Goal: Transaction & Acquisition: Book appointment/travel/reservation

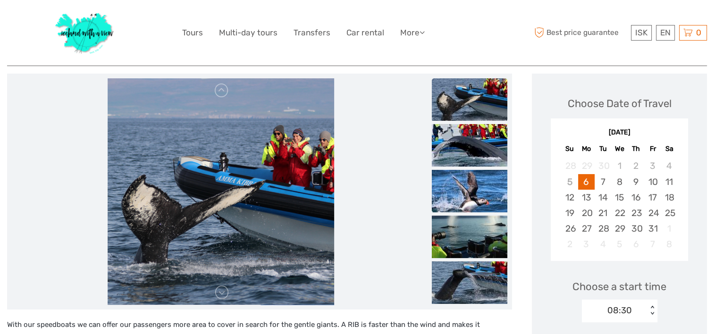
scroll to position [111, 0]
click at [220, 96] on link at bounding box center [221, 91] width 15 height 15
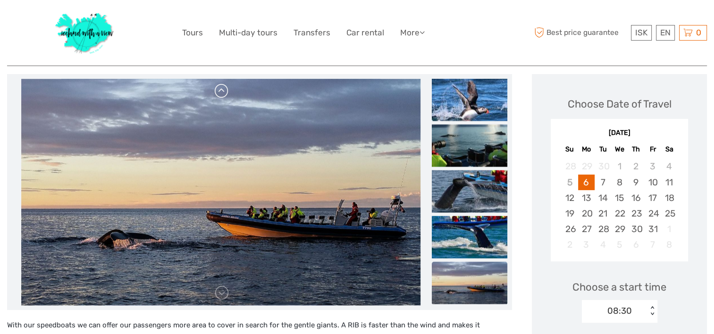
click at [220, 96] on link at bounding box center [221, 91] width 15 height 15
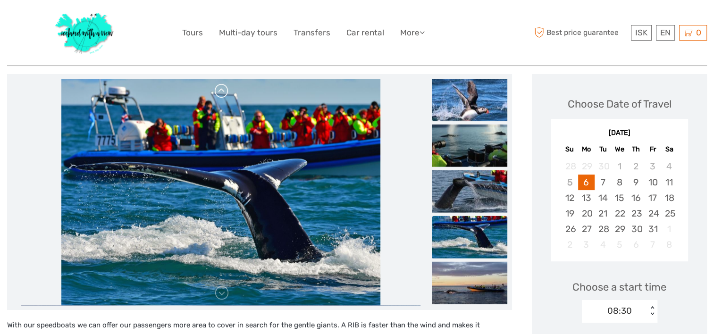
click at [220, 96] on link at bounding box center [221, 91] width 15 height 15
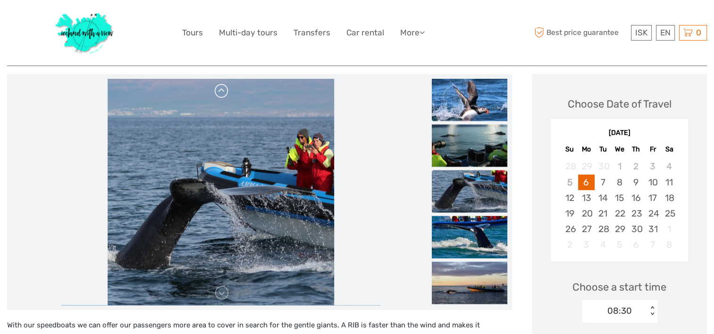
click at [220, 96] on link at bounding box center [221, 91] width 15 height 15
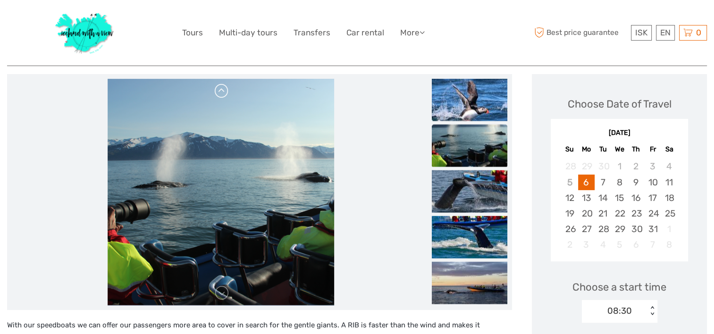
click at [220, 96] on link at bounding box center [221, 91] width 15 height 15
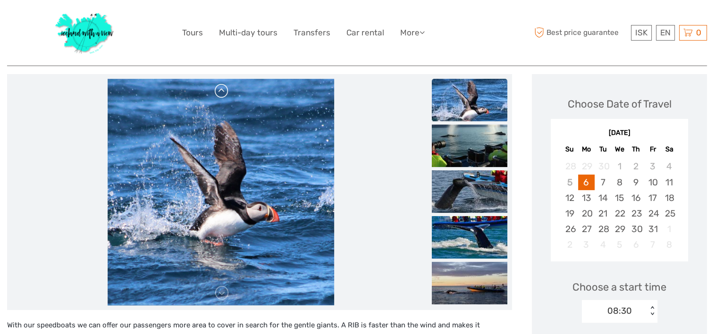
click at [220, 96] on link at bounding box center [221, 91] width 15 height 15
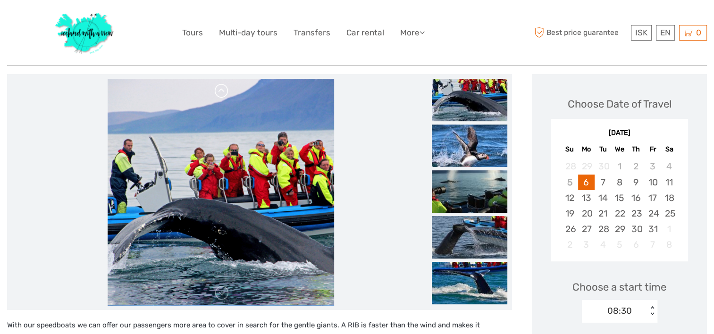
click at [220, 96] on link at bounding box center [221, 91] width 15 height 15
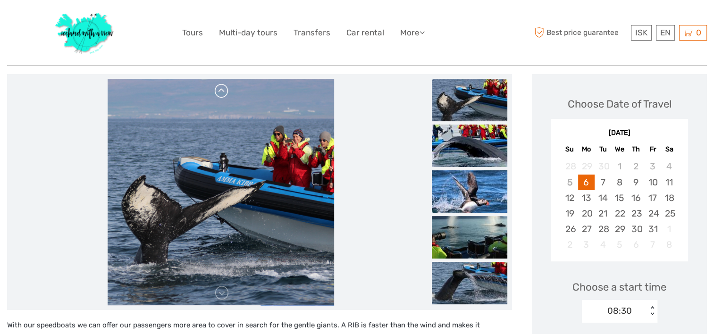
click at [220, 96] on link at bounding box center [221, 91] width 15 height 15
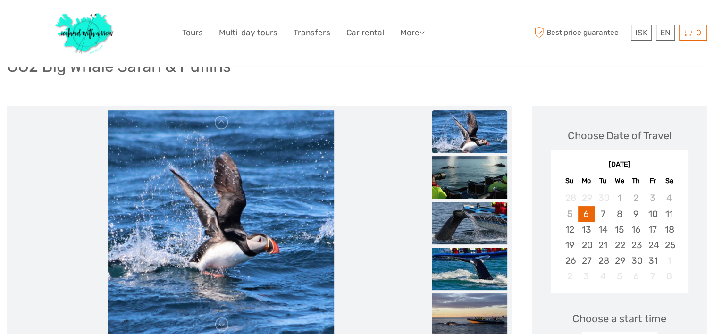
scroll to position [69, 0]
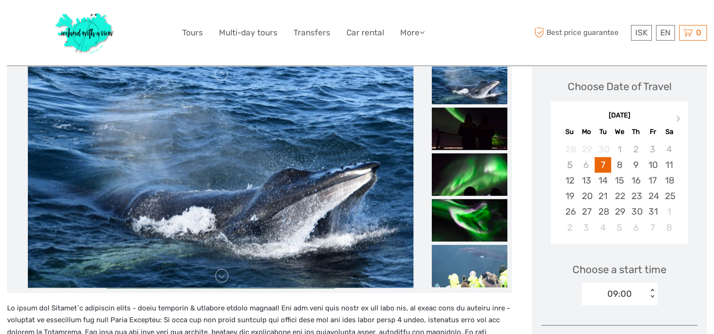
scroll to position [130, 0]
click at [225, 276] on link at bounding box center [221, 276] width 15 height 15
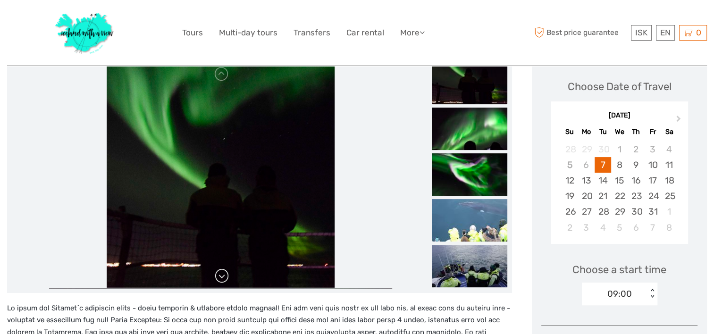
click at [225, 276] on link at bounding box center [221, 276] width 15 height 15
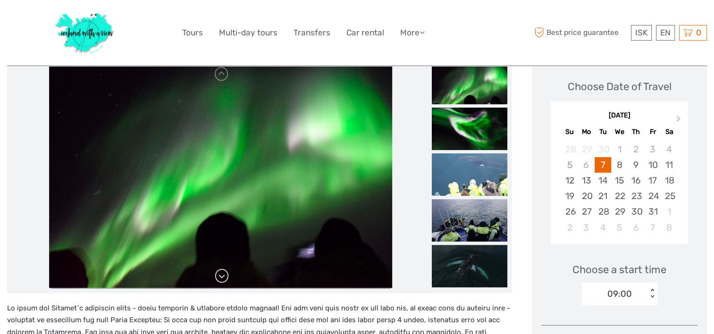
click at [225, 276] on link at bounding box center [221, 276] width 15 height 15
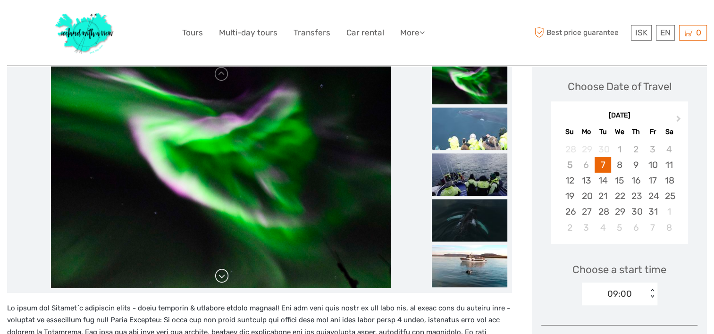
click at [225, 276] on link at bounding box center [221, 276] width 15 height 15
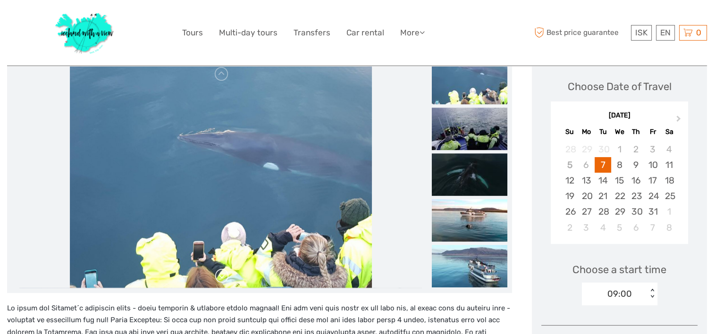
click at [225, 276] on link at bounding box center [221, 276] width 15 height 15
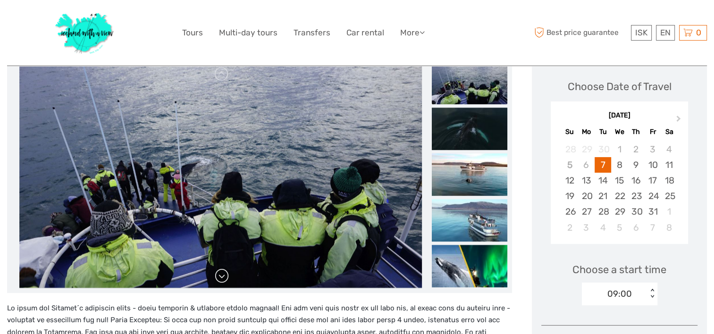
click at [225, 276] on link at bounding box center [221, 276] width 15 height 15
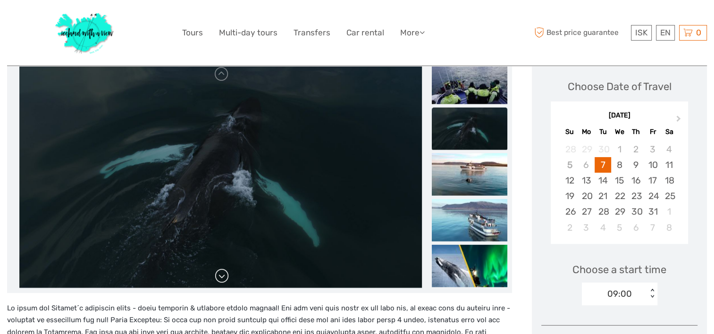
click at [225, 276] on link at bounding box center [221, 276] width 15 height 15
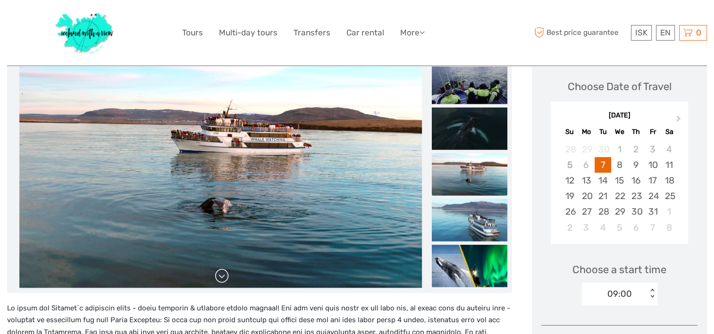
click at [225, 276] on link at bounding box center [221, 276] width 15 height 15
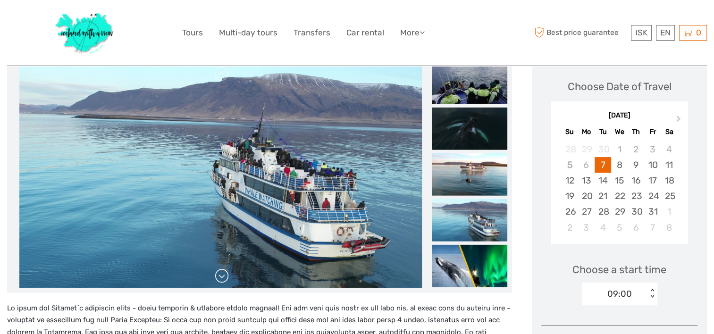
click at [225, 276] on link at bounding box center [221, 276] width 15 height 15
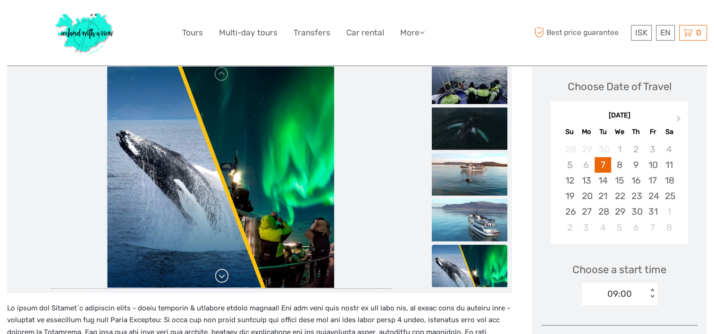
click at [225, 276] on link at bounding box center [221, 276] width 15 height 15
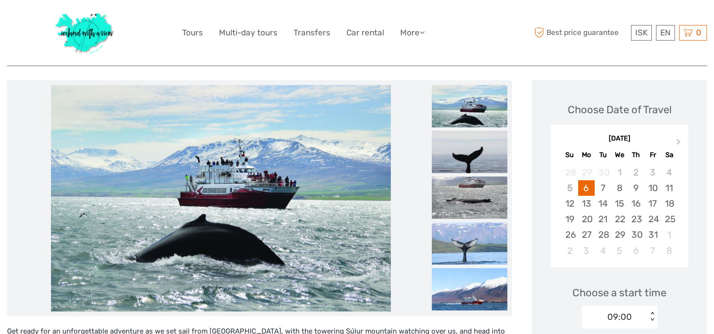
scroll to position [114, 0]
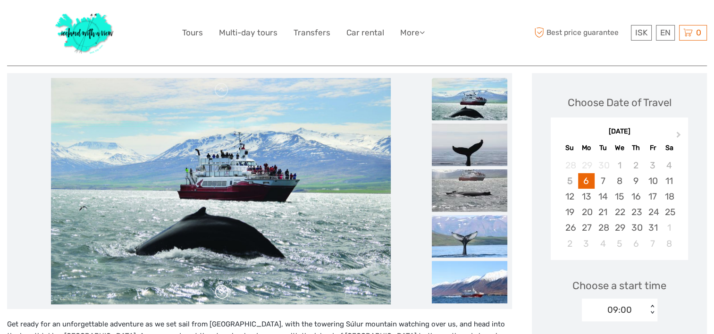
click at [221, 297] on link at bounding box center [221, 292] width 15 height 15
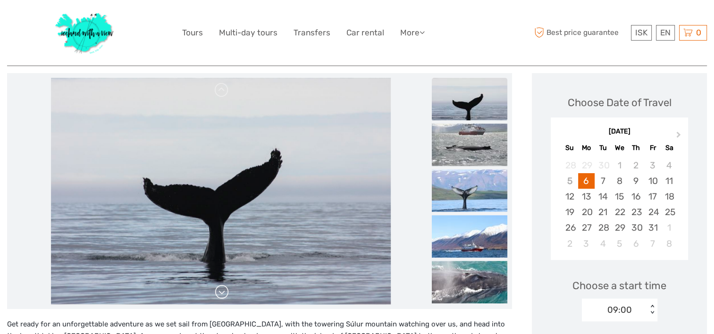
click at [221, 297] on link at bounding box center [221, 292] width 15 height 15
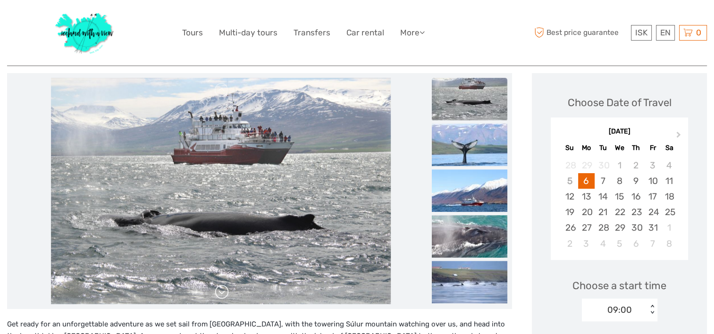
click at [221, 297] on link at bounding box center [221, 292] width 15 height 15
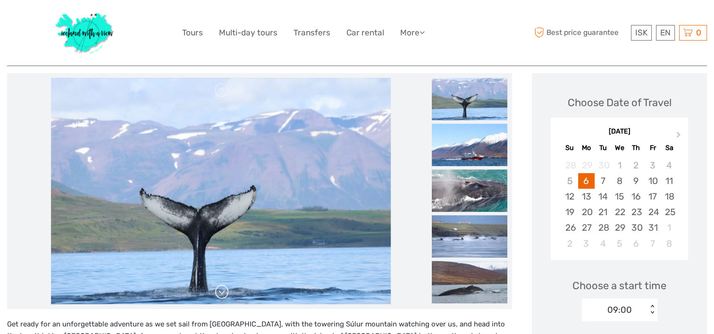
click at [221, 297] on link at bounding box center [221, 292] width 15 height 15
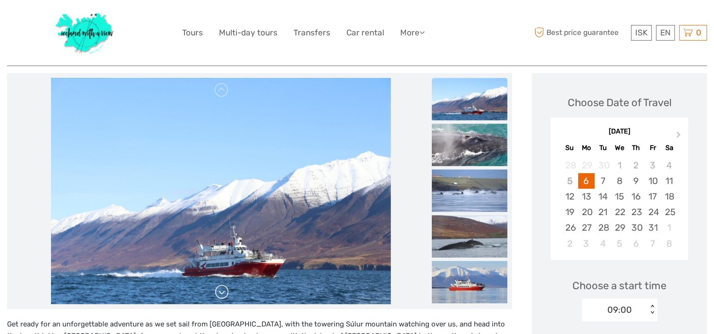
click at [221, 297] on link at bounding box center [221, 292] width 15 height 15
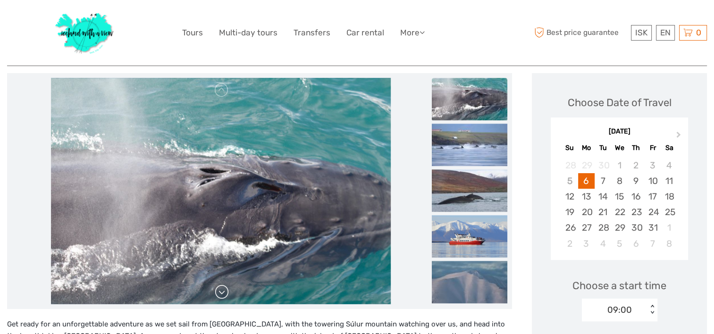
click at [221, 297] on link at bounding box center [221, 292] width 15 height 15
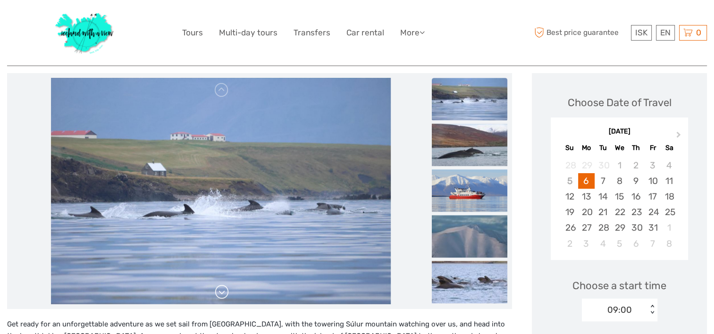
click at [221, 297] on link at bounding box center [221, 292] width 15 height 15
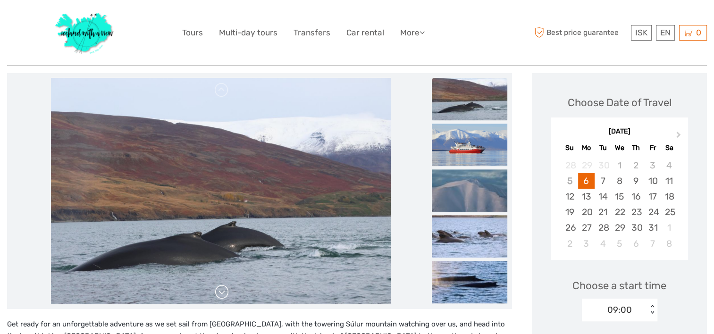
click at [221, 297] on link at bounding box center [221, 292] width 15 height 15
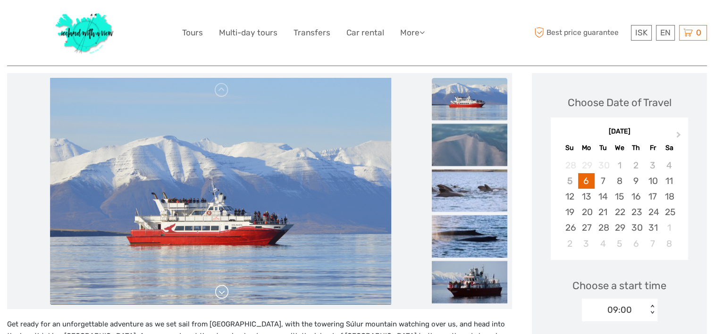
click at [221, 297] on link at bounding box center [221, 292] width 15 height 15
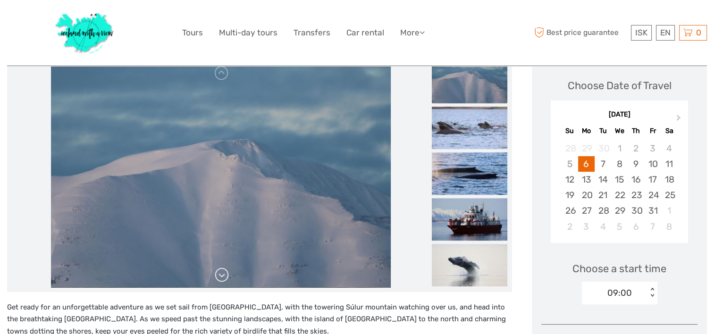
scroll to position [132, 0]
click at [221, 278] on link at bounding box center [221, 274] width 15 height 15
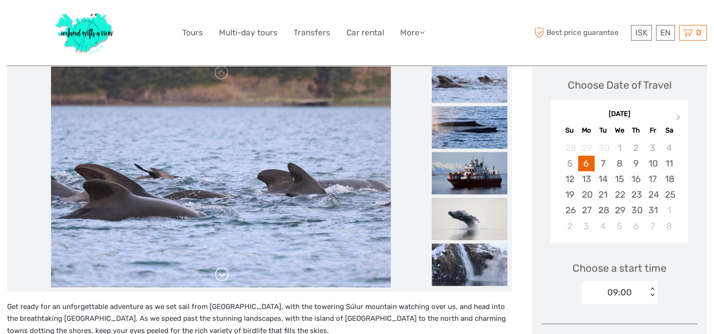
click at [221, 278] on link at bounding box center [221, 274] width 15 height 15
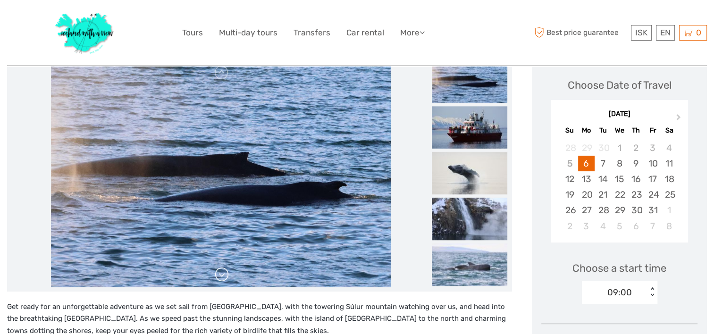
click at [221, 278] on link at bounding box center [221, 274] width 15 height 15
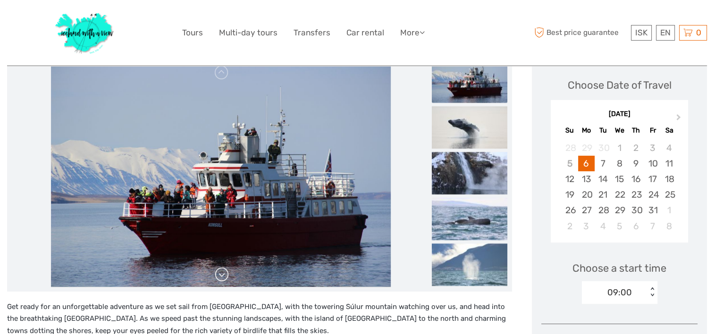
click at [221, 278] on link at bounding box center [221, 274] width 15 height 15
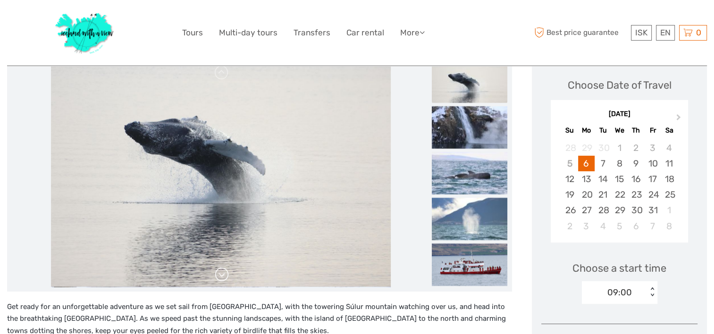
click at [221, 278] on link at bounding box center [221, 274] width 15 height 15
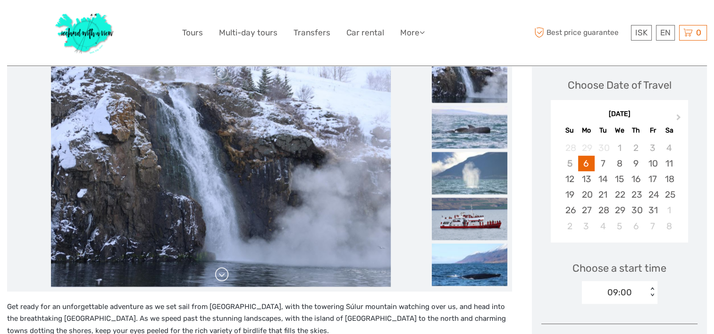
click at [221, 278] on link at bounding box center [221, 274] width 15 height 15
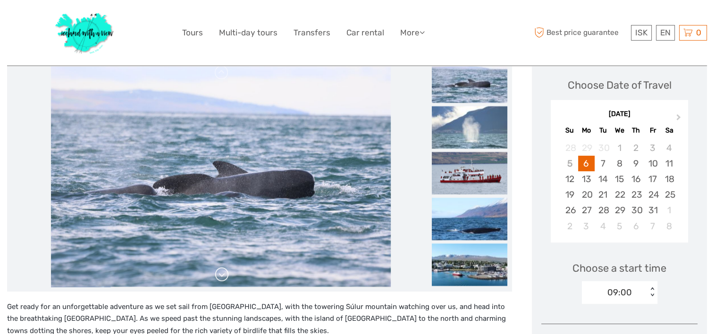
click at [221, 278] on link at bounding box center [221, 274] width 15 height 15
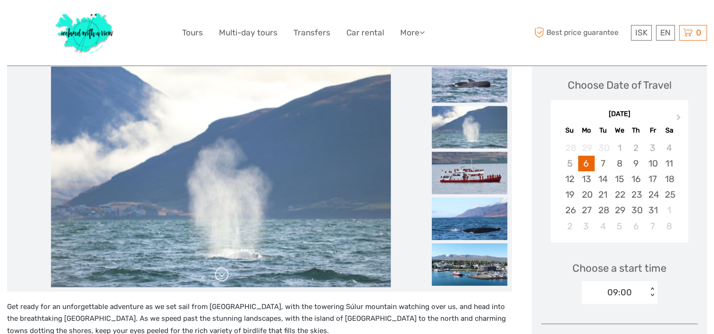
click at [221, 278] on link at bounding box center [221, 274] width 15 height 15
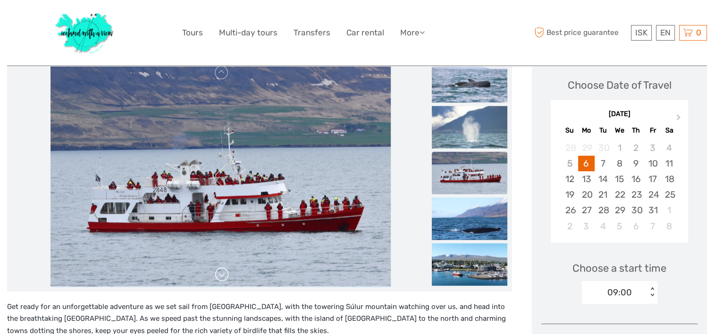
click at [221, 278] on link at bounding box center [221, 274] width 15 height 15
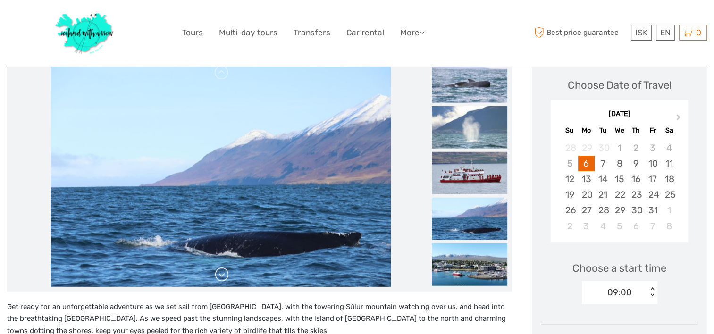
click at [221, 278] on link at bounding box center [221, 274] width 15 height 15
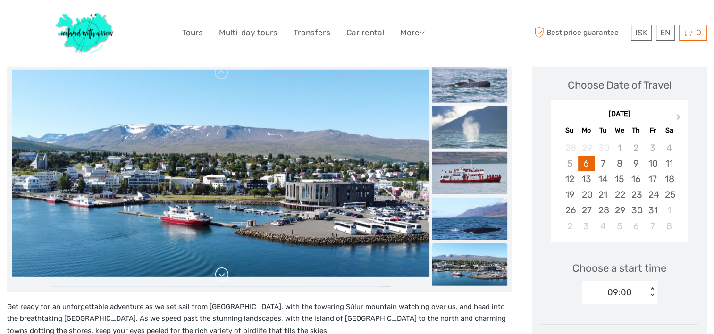
click at [221, 278] on link at bounding box center [221, 274] width 15 height 15
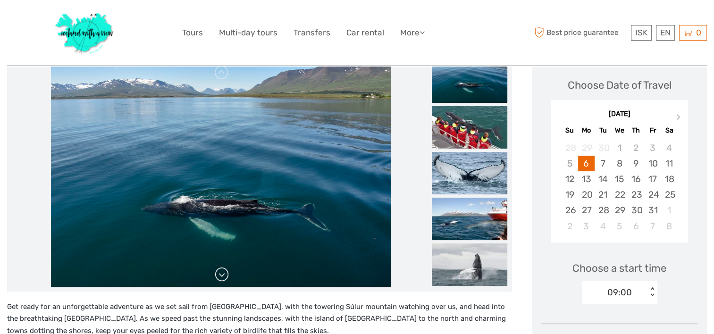
click at [221, 278] on link at bounding box center [221, 274] width 15 height 15
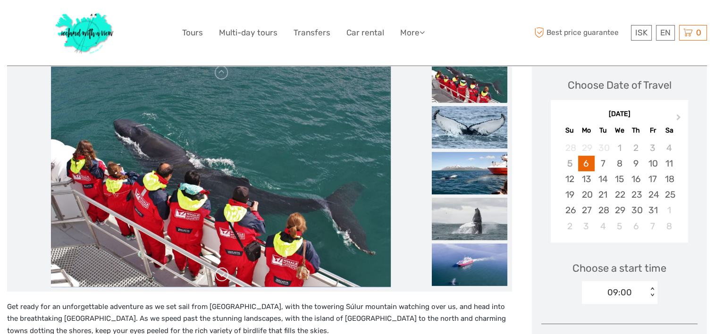
click at [221, 278] on link at bounding box center [221, 274] width 15 height 15
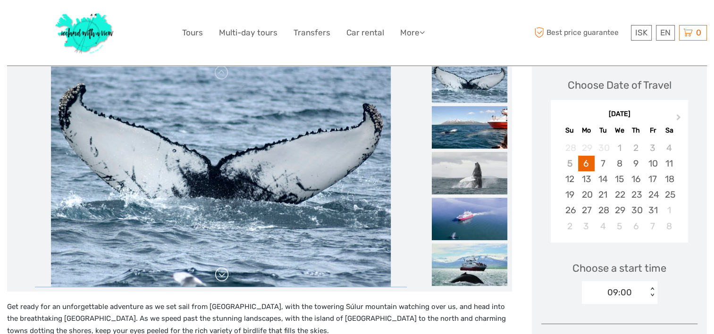
click at [221, 278] on link at bounding box center [221, 274] width 15 height 15
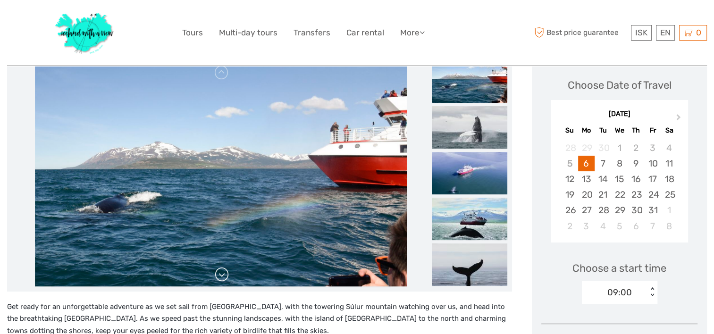
click at [221, 278] on link at bounding box center [221, 274] width 15 height 15
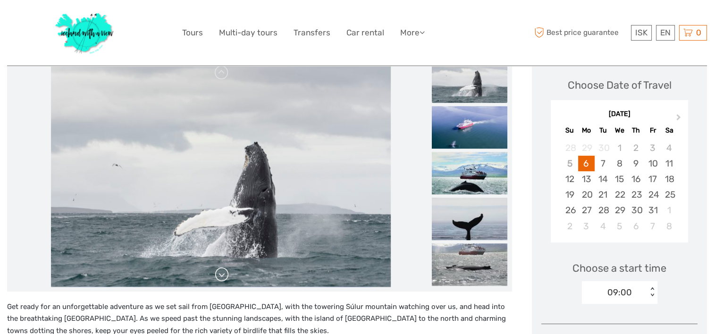
click at [221, 278] on link at bounding box center [221, 274] width 15 height 15
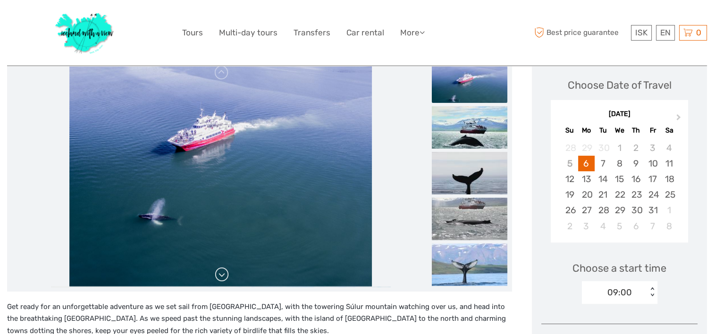
click at [221, 278] on link at bounding box center [221, 274] width 15 height 15
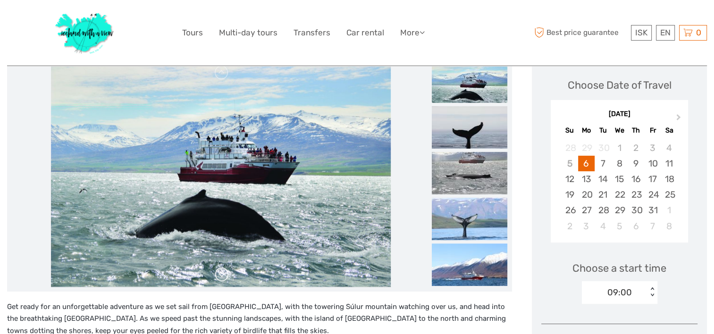
click at [221, 278] on link at bounding box center [221, 274] width 15 height 15
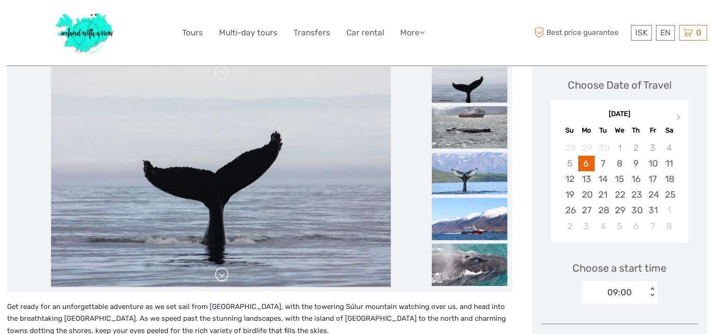
click at [221, 278] on link at bounding box center [221, 274] width 15 height 15
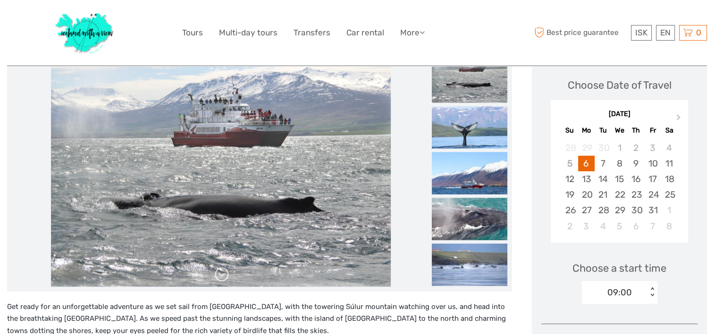
click at [221, 278] on link at bounding box center [221, 274] width 15 height 15
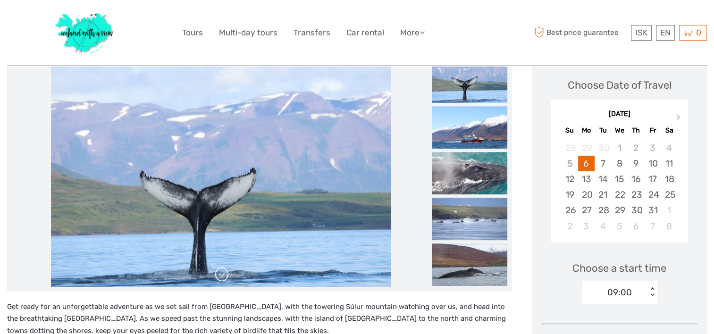
click at [221, 278] on link at bounding box center [221, 274] width 15 height 15
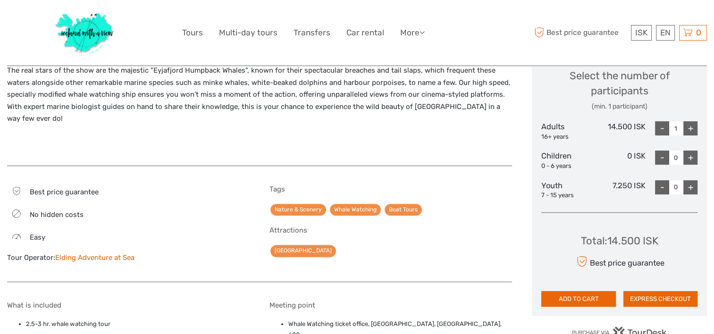
scroll to position [460, 0]
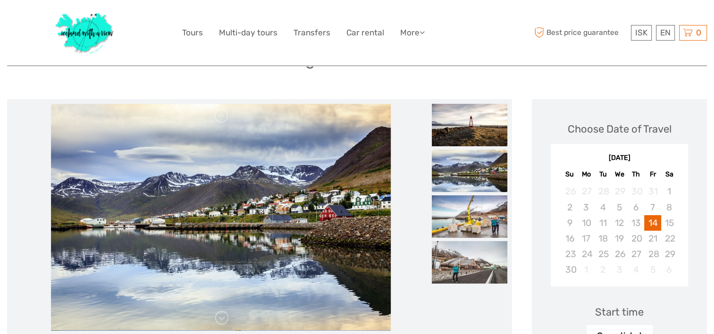
scroll to position [115, 0]
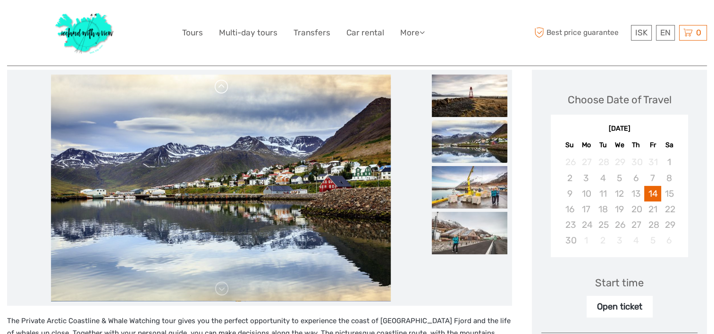
click at [225, 89] on link at bounding box center [221, 86] width 15 height 15
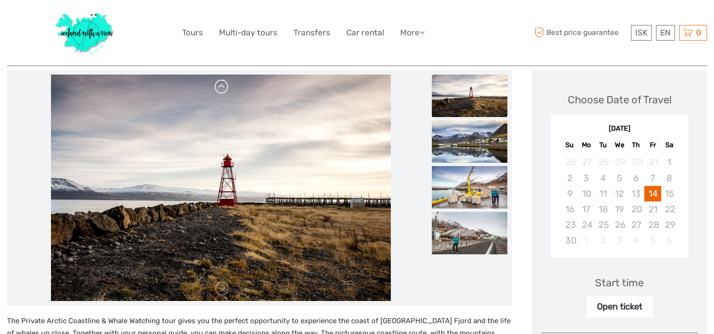
click at [225, 89] on link at bounding box center [221, 86] width 15 height 15
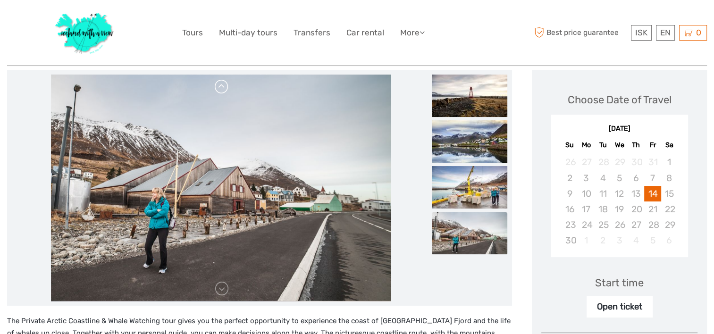
click at [225, 89] on div at bounding box center [221, 188] width 418 height 227
click at [225, 89] on link at bounding box center [221, 86] width 15 height 15
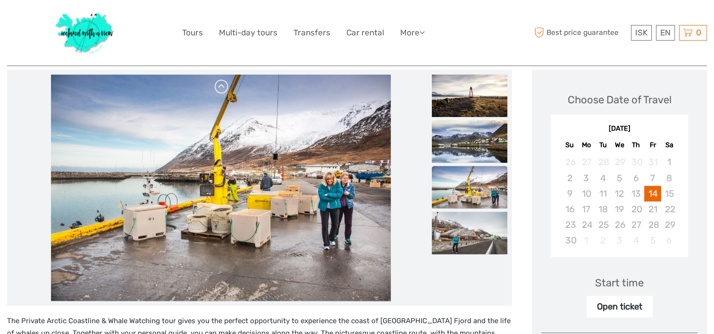
click at [225, 89] on link at bounding box center [221, 86] width 15 height 15
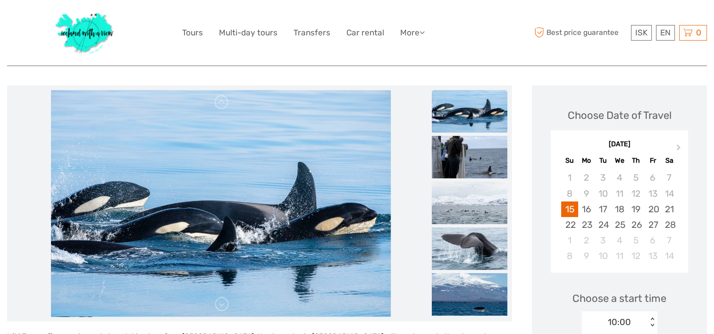
scroll to position [100, 0]
click at [226, 303] on link at bounding box center [221, 304] width 15 height 15
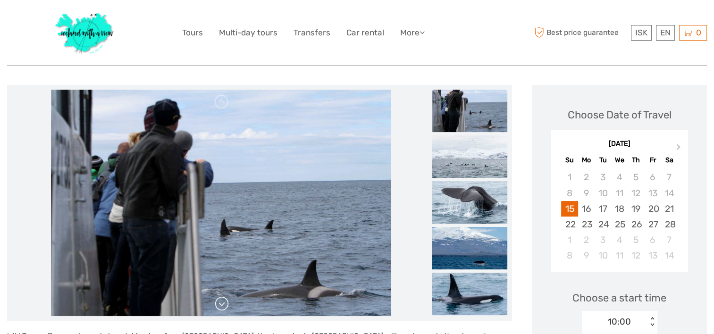
click at [226, 303] on link at bounding box center [221, 304] width 15 height 15
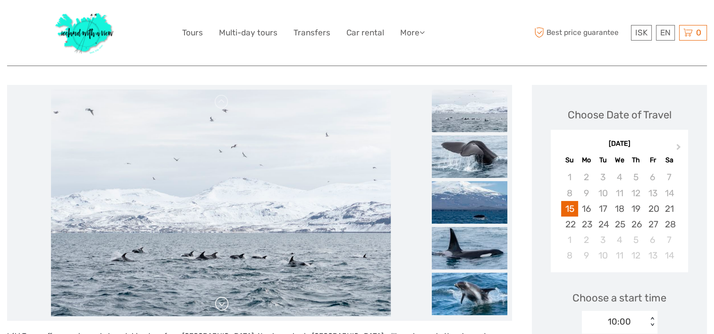
click at [226, 303] on link at bounding box center [221, 304] width 15 height 15
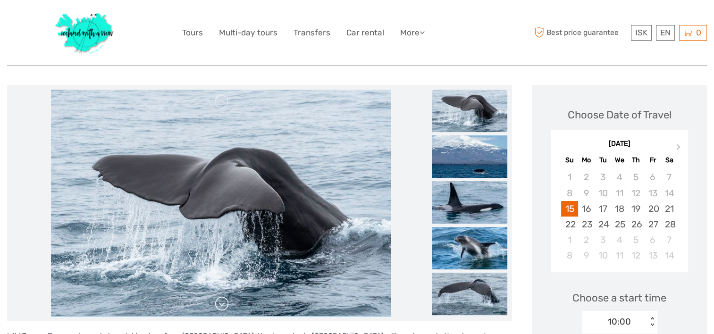
click at [226, 303] on link at bounding box center [221, 304] width 15 height 15
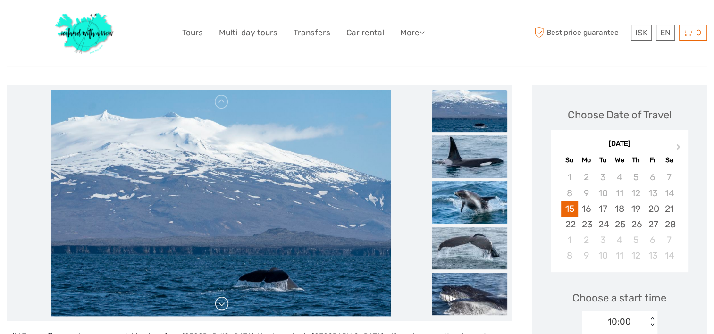
click at [226, 303] on link at bounding box center [221, 304] width 15 height 15
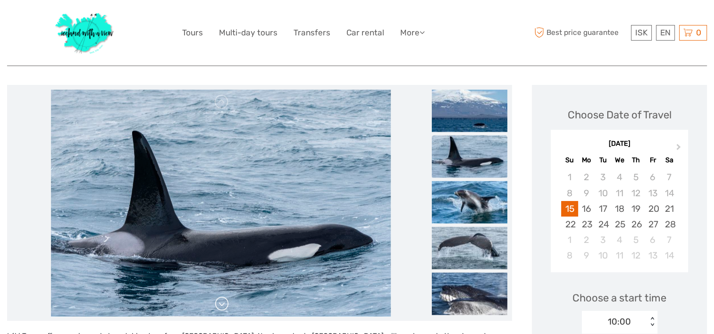
click at [226, 303] on link at bounding box center [221, 304] width 15 height 15
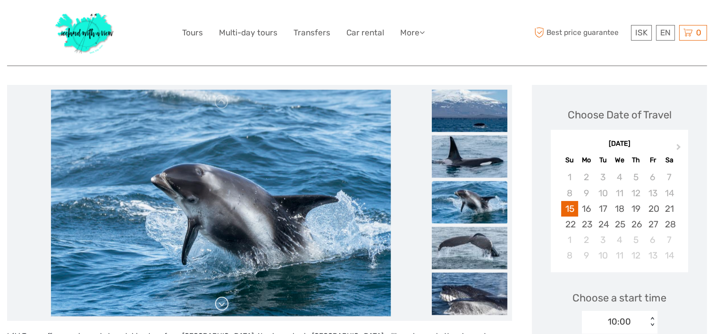
click at [226, 303] on link at bounding box center [221, 304] width 15 height 15
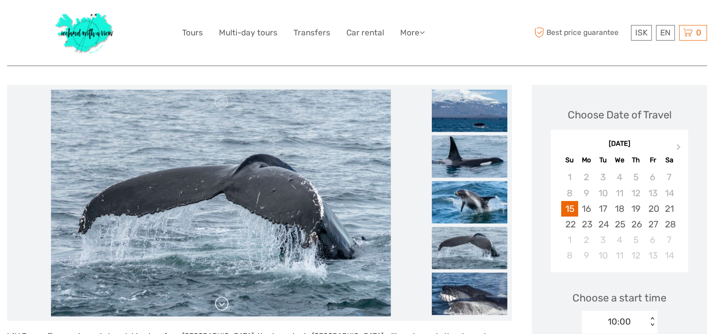
click at [226, 303] on link at bounding box center [221, 304] width 15 height 15
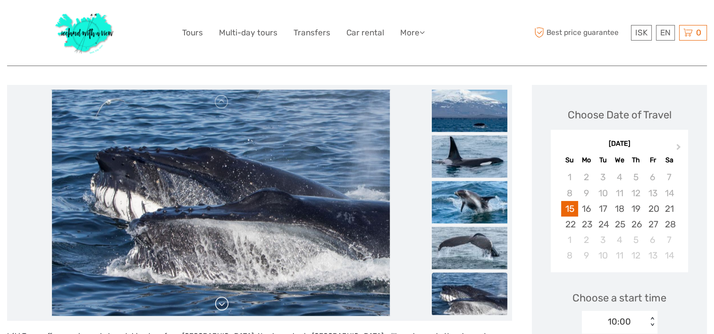
click at [226, 303] on link at bounding box center [221, 304] width 15 height 15
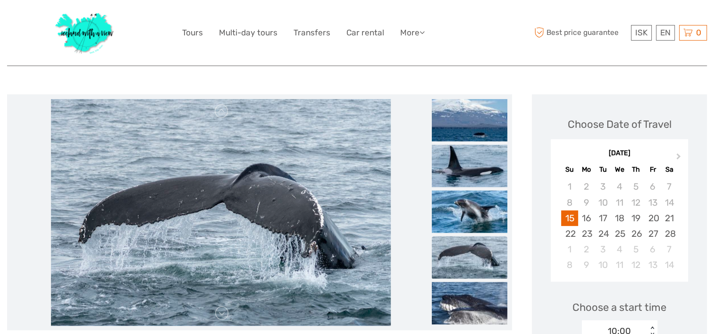
scroll to position [92, 0]
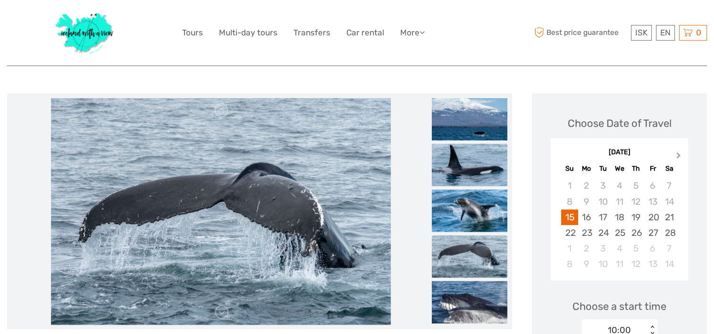
click at [681, 155] on button "Next Month" at bounding box center [679, 157] width 15 height 15
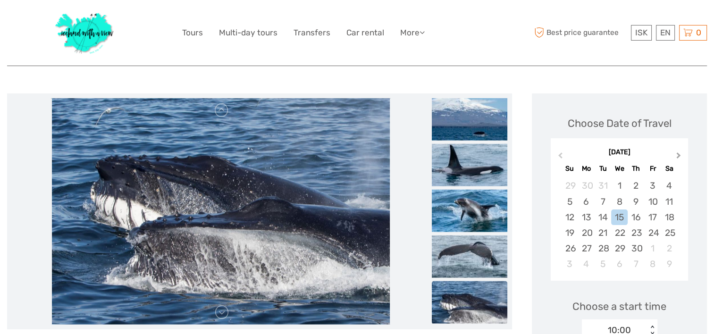
click at [681, 155] on button "Next Month" at bounding box center [679, 157] width 15 height 15
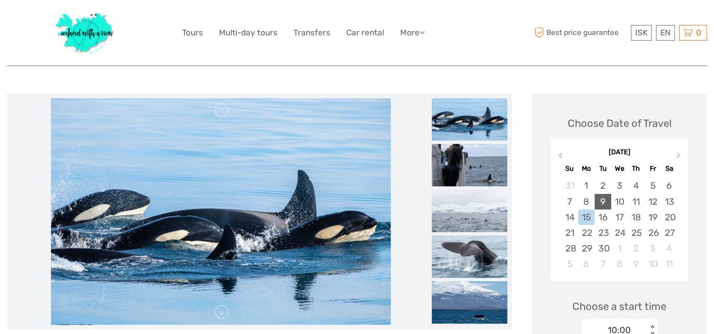
click at [602, 199] on div "9" at bounding box center [603, 202] width 17 height 16
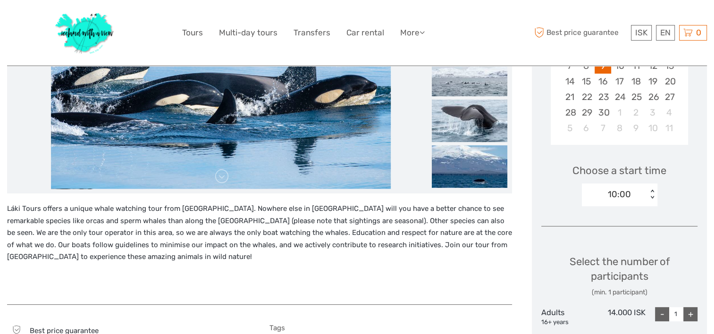
scroll to position [229, 0]
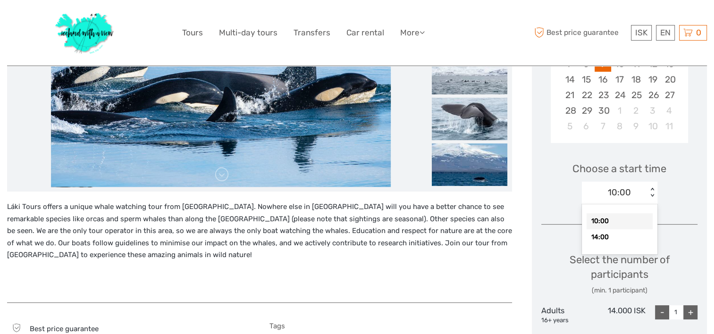
click at [655, 188] on div "< >" at bounding box center [653, 193] width 8 height 10
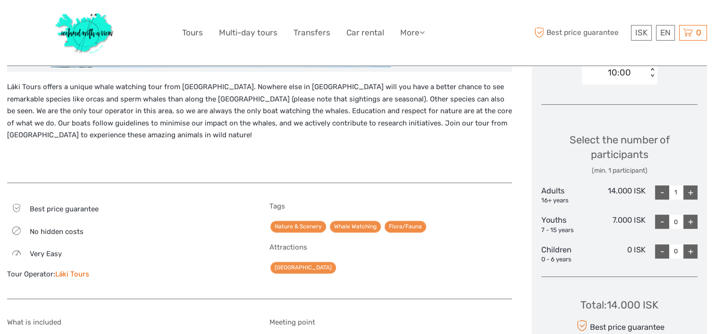
scroll to position [351, 0]
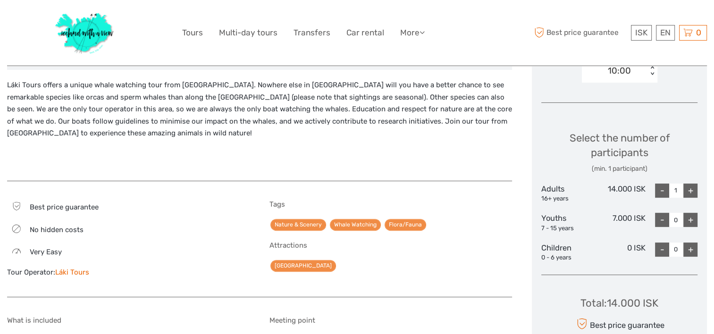
click at [693, 192] on div "+" at bounding box center [691, 191] width 14 height 14
type input "2"
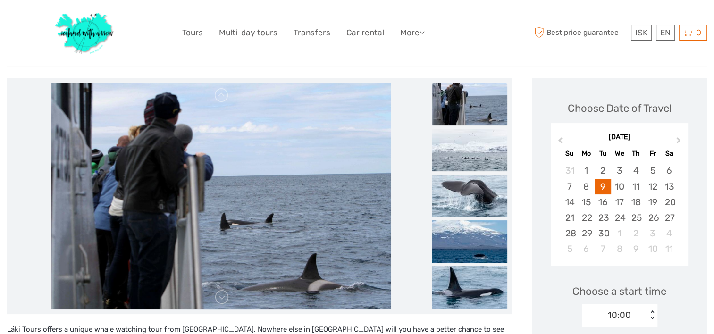
scroll to position [0, 0]
